Goal: Task Accomplishment & Management: Complete application form

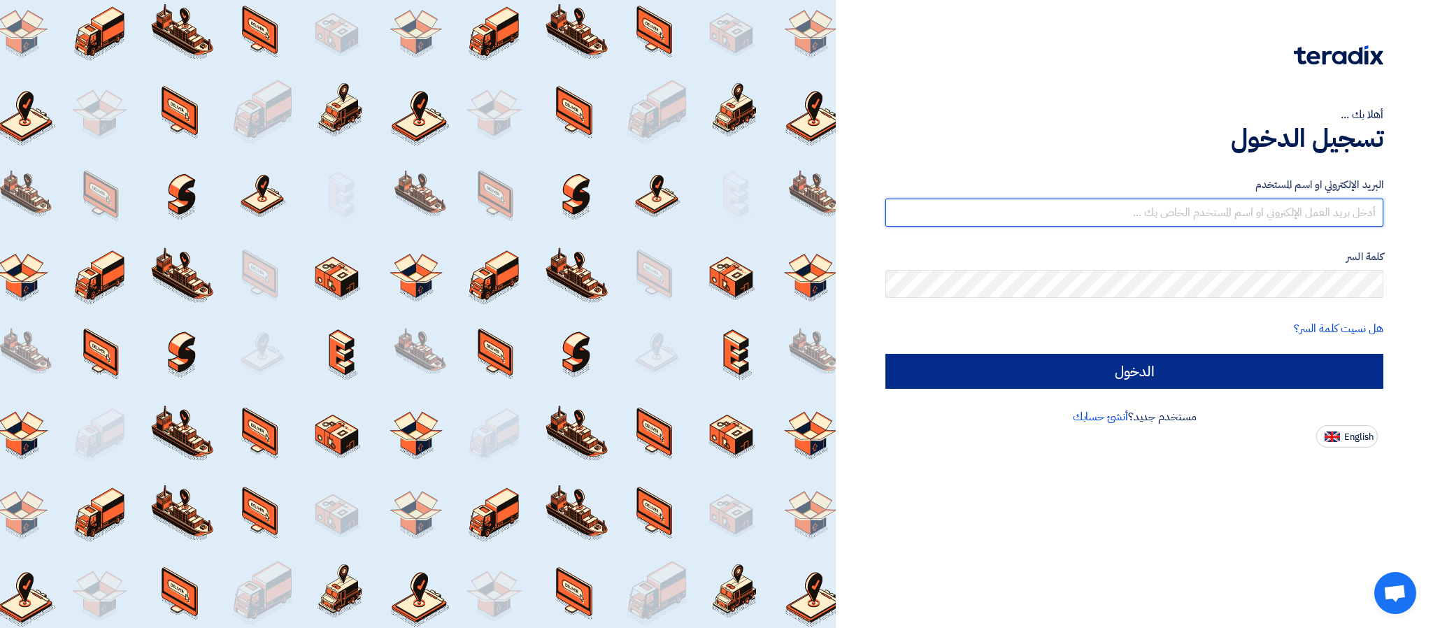
type input "[PERSON_NAME][EMAIL_ADDRESS][DOMAIN_NAME]"
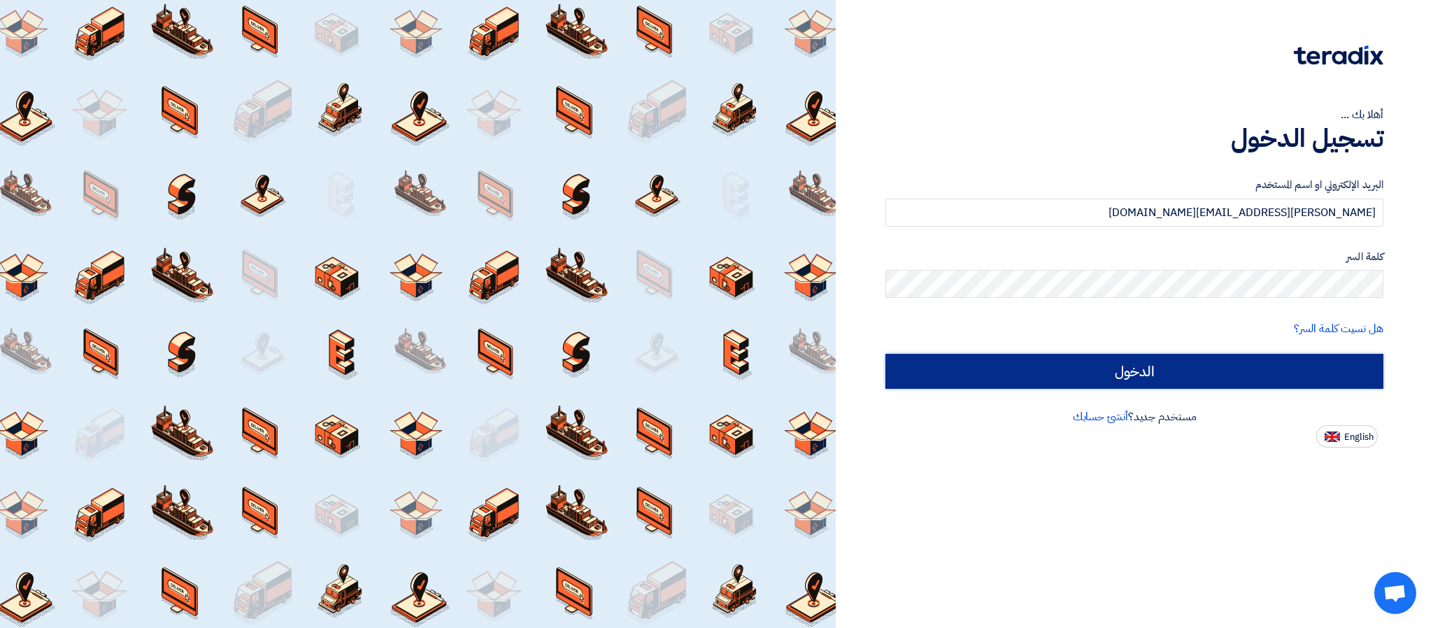
click at [1215, 367] on input "الدخول" at bounding box center [1134, 371] width 498 height 35
type input "Sign in"
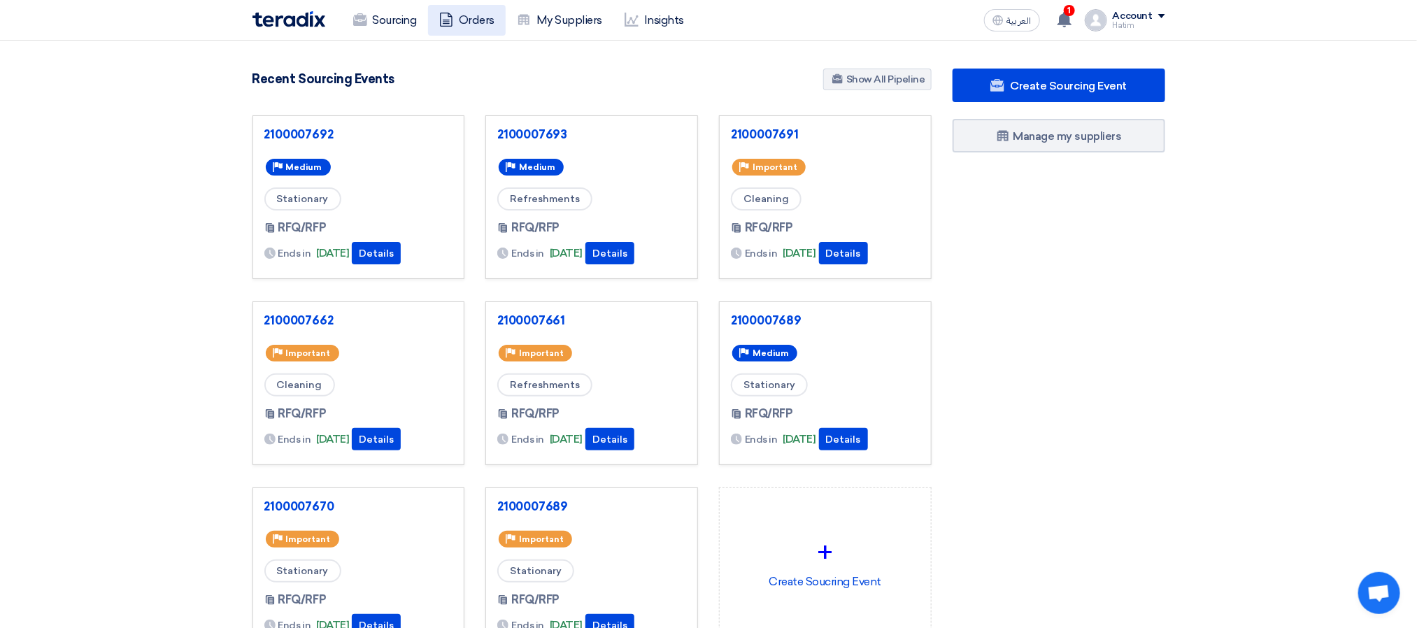
click at [443, 22] on icon at bounding box center [446, 20] width 14 height 14
